Goal: Task Accomplishment & Management: Complete application form

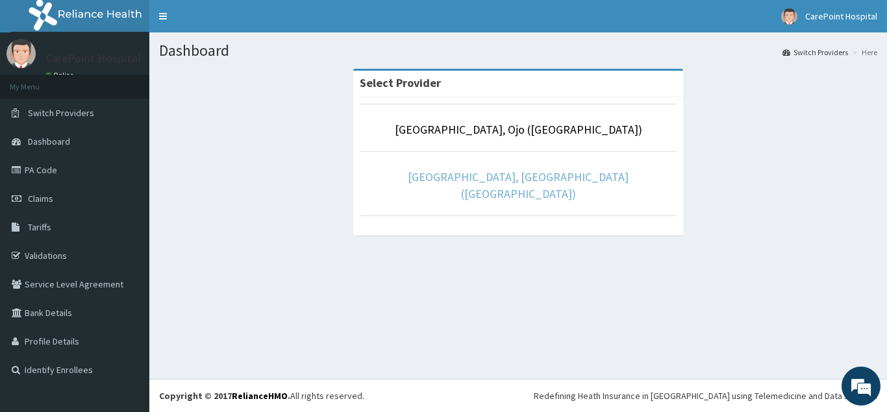
click at [552, 171] on link "[GEOGRAPHIC_DATA], [GEOGRAPHIC_DATA] ([GEOGRAPHIC_DATA])" at bounding box center [518, 185] width 221 height 32
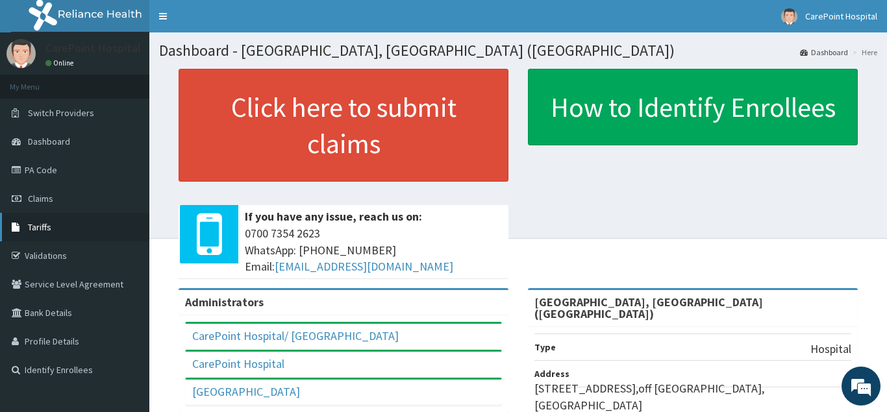
click at [44, 225] on span "Tariffs" at bounding box center [39, 227] width 23 height 12
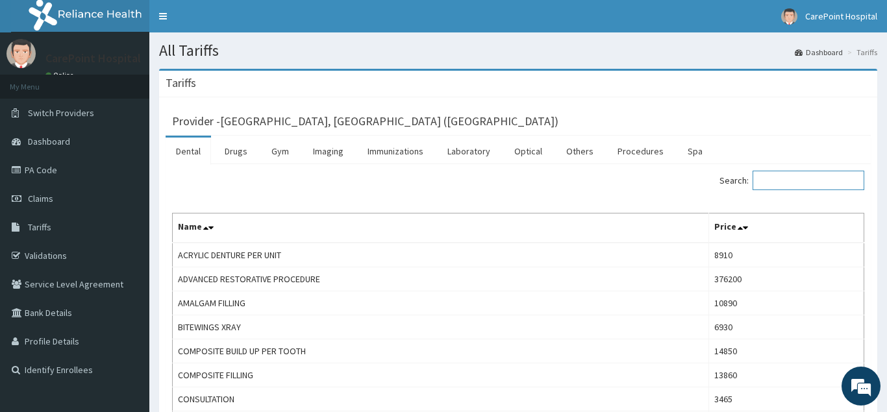
click at [781, 182] on input "Search:" at bounding box center [809, 180] width 112 height 19
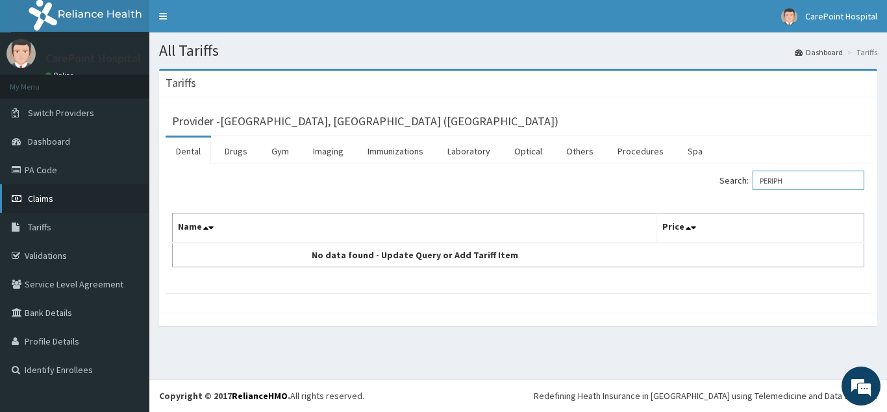
type input "PERIPH"
click at [54, 197] on link "Claims" at bounding box center [74, 198] width 149 height 29
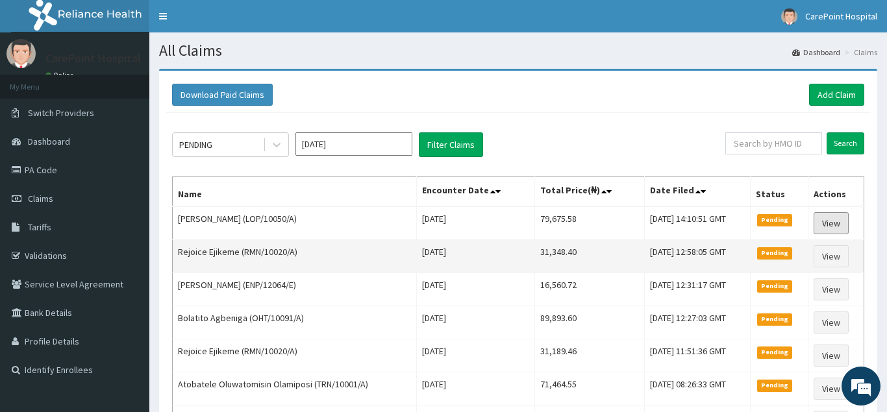
drag, startPoint x: 839, startPoint y: 226, endPoint x: 786, endPoint y: 242, distance: 55.0
click at [839, 225] on link "View" at bounding box center [831, 223] width 35 height 22
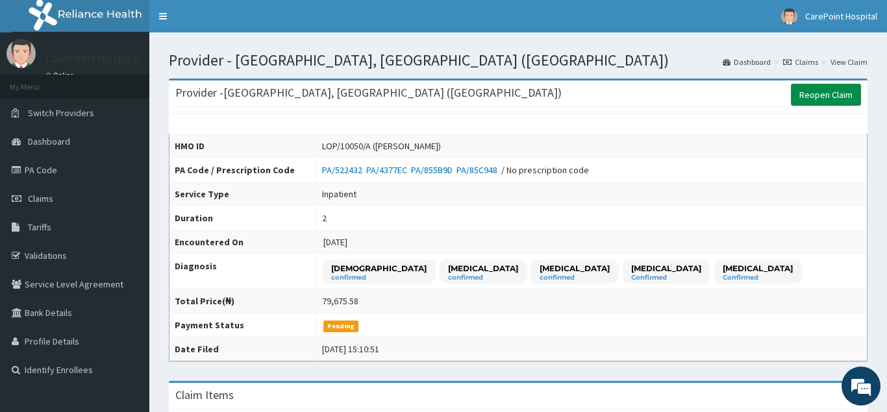
click at [822, 96] on link "Reopen Claim" at bounding box center [826, 95] width 70 height 22
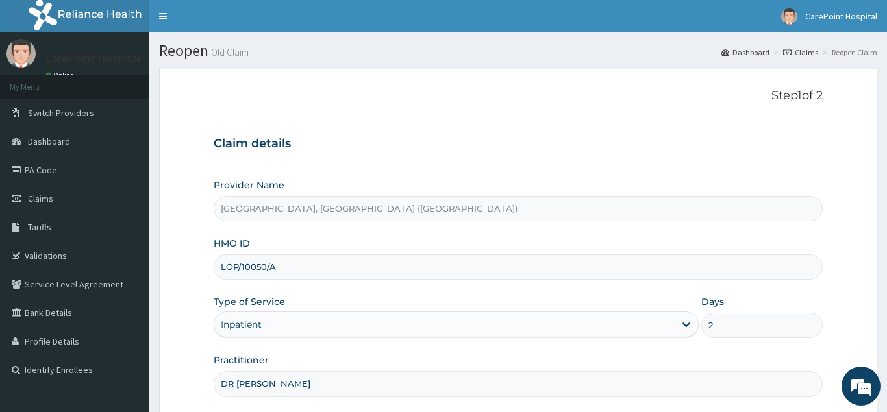
scroll to position [123, 0]
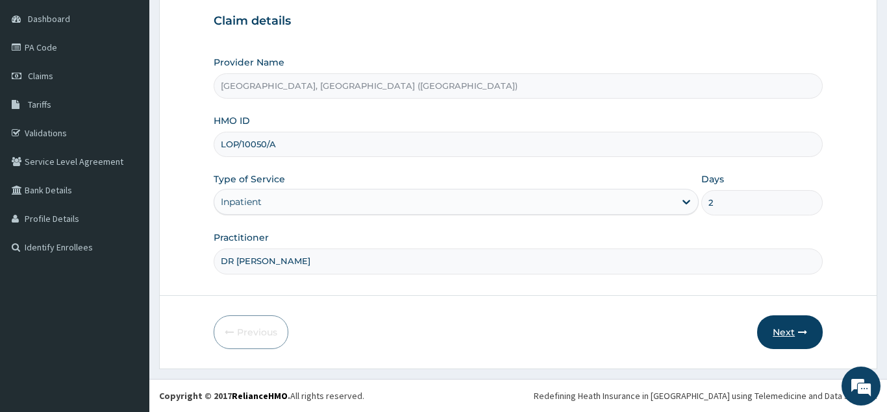
click at [797, 332] on button "Next" at bounding box center [790, 333] width 66 height 34
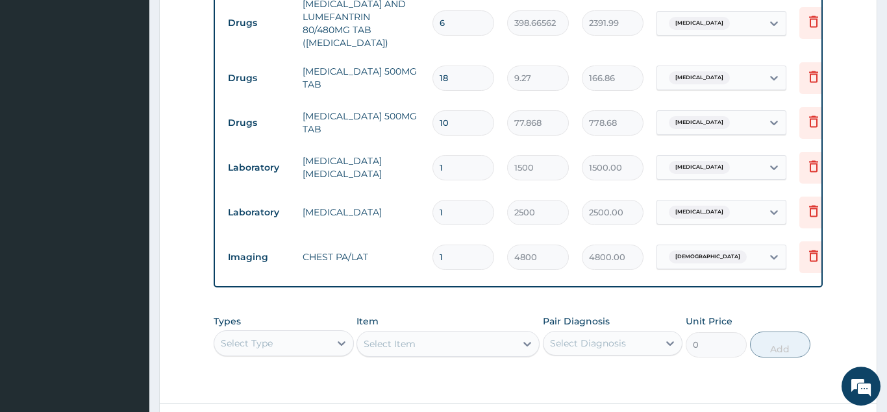
scroll to position [1366, 0]
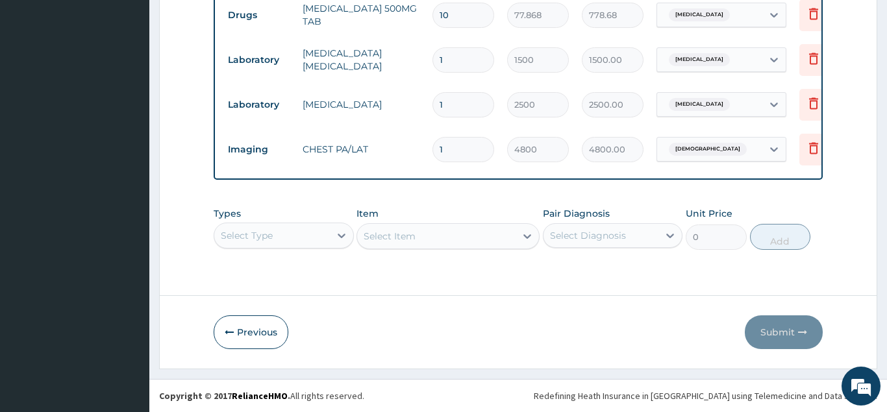
click at [308, 235] on div "Select Type" at bounding box center [284, 236] width 140 height 26
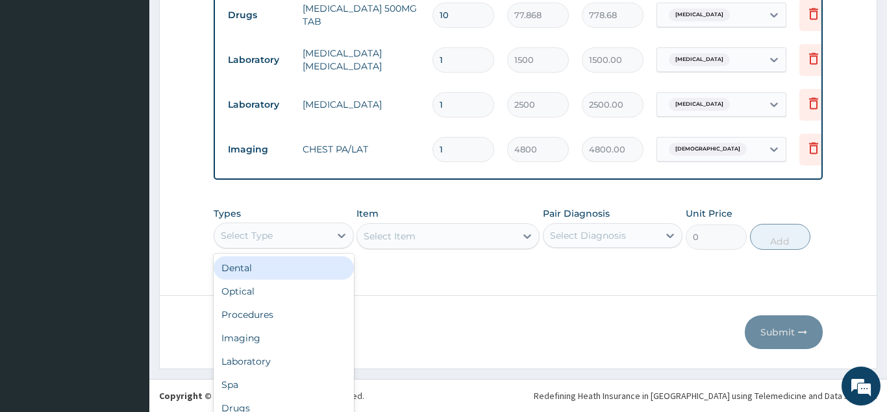
scroll to position [36, 0]
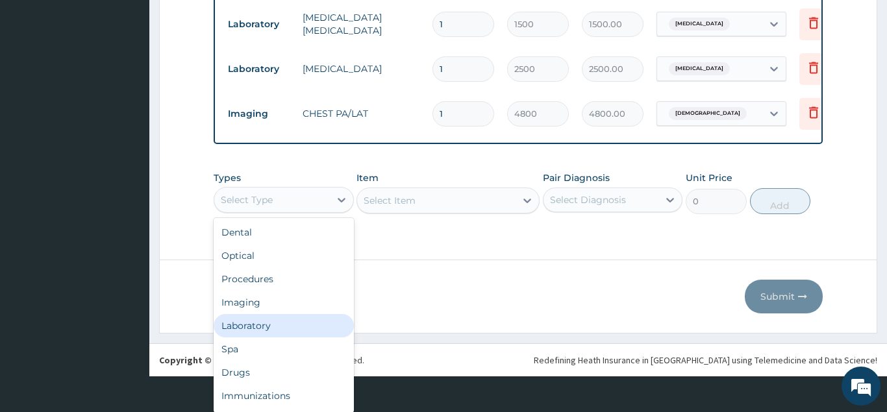
click at [265, 326] on div "Laboratory" at bounding box center [284, 325] width 140 height 23
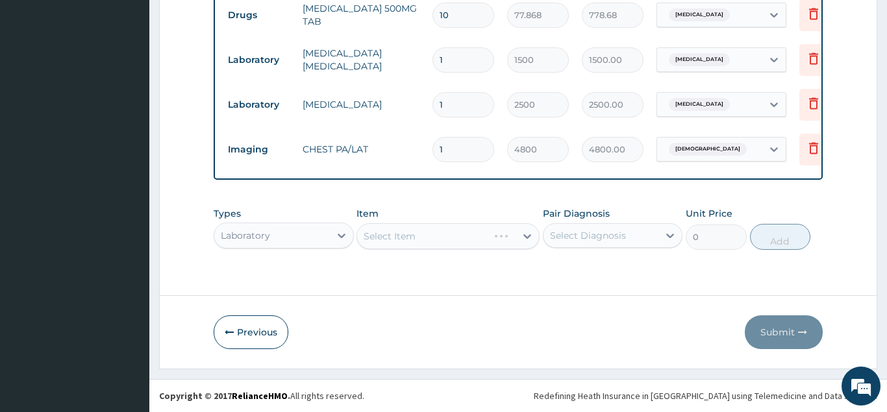
scroll to position [0, 0]
click at [441, 243] on div "Select Item" at bounding box center [447, 236] width 183 height 26
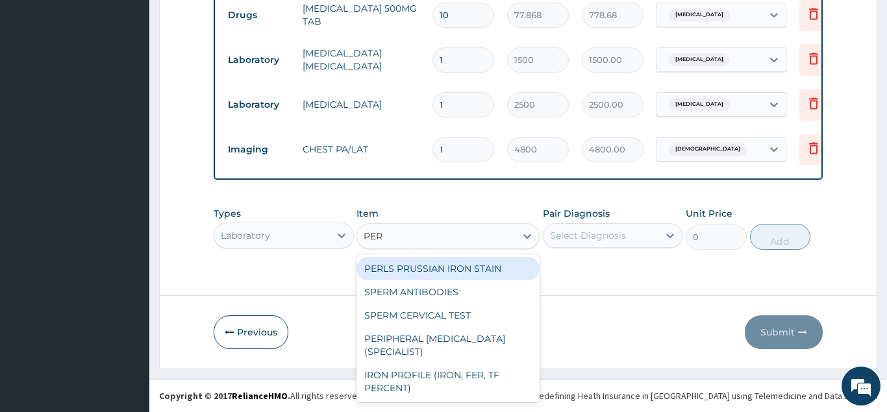
type input "PERI"
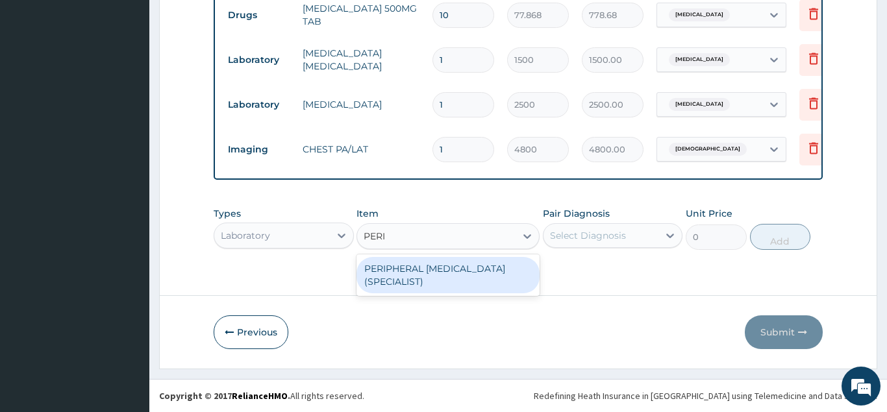
click at [416, 284] on div "PERIPHERAL BLOOD FILM(SPECIALIST)" at bounding box center [447, 275] width 183 height 36
type input "12000"
